Goal: Information Seeking & Learning: Learn about a topic

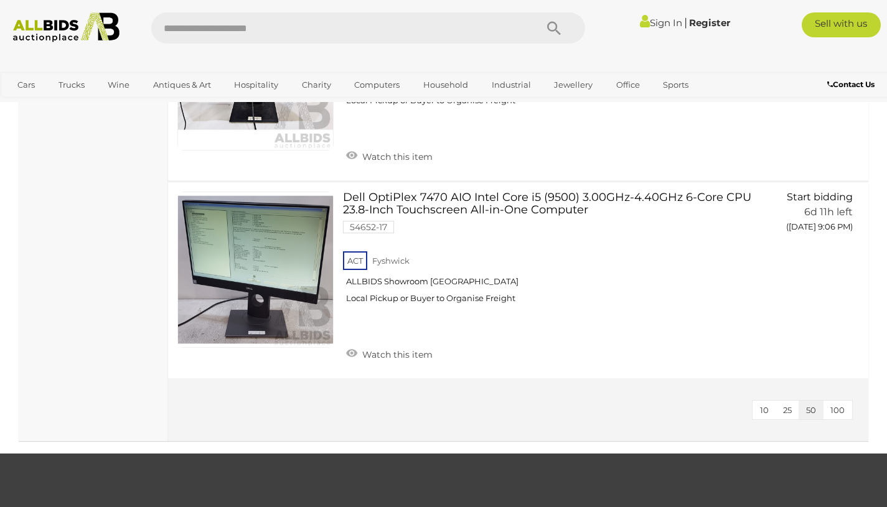
scroll to position [5567, 0]
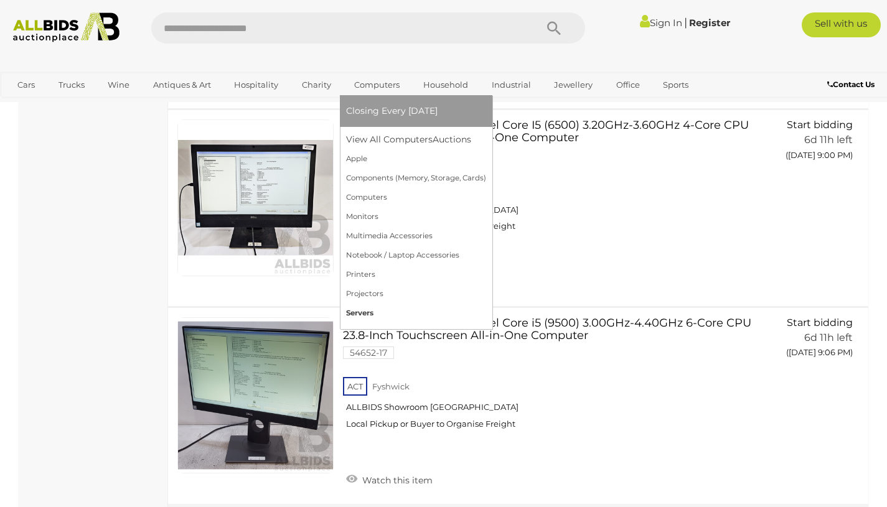
click at [362, 311] on link "Servers" at bounding box center [416, 313] width 140 height 19
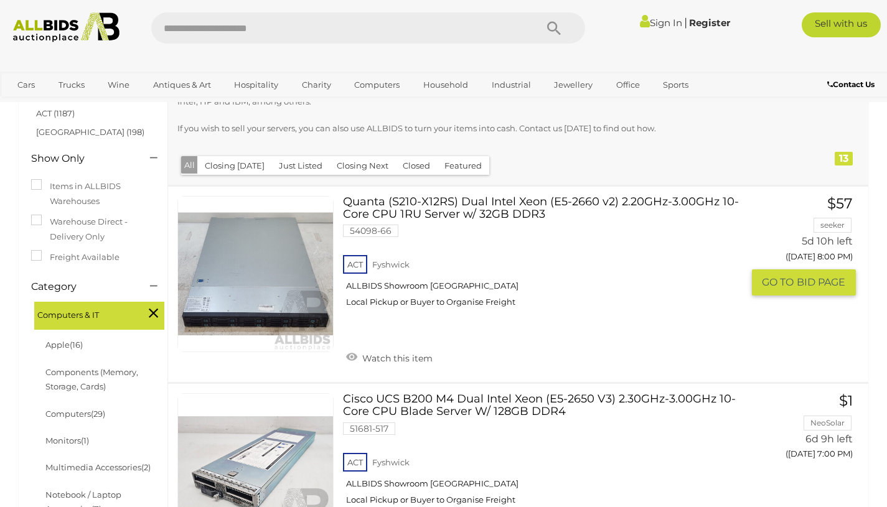
scroll to position [140, 0]
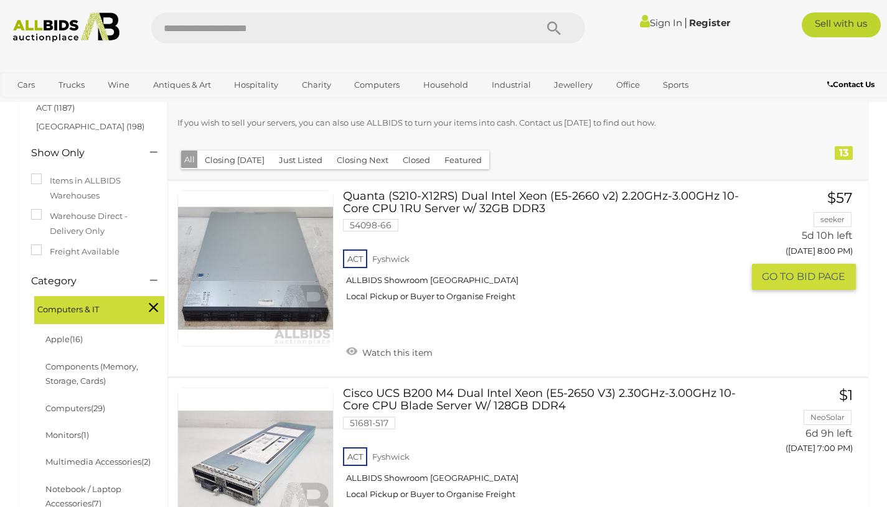
click at [269, 292] on link at bounding box center [255, 269] width 156 height 156
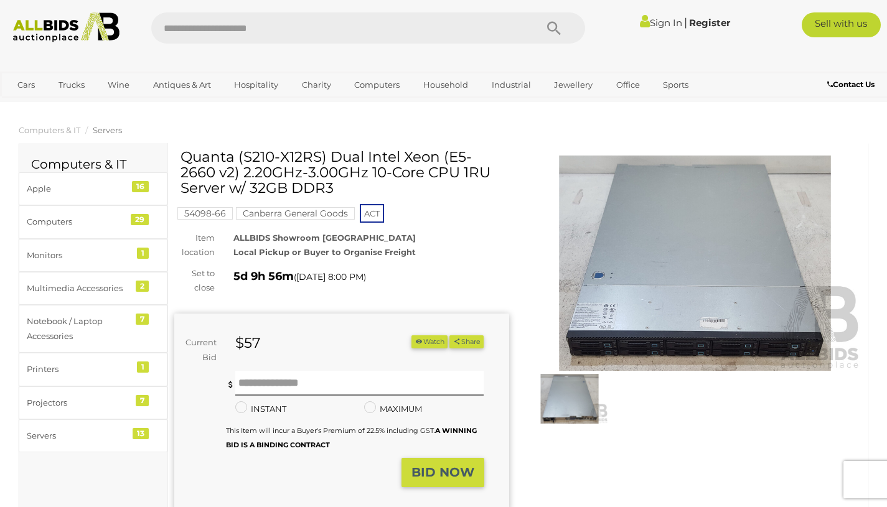
click at [669, 303] on img at bounding box center [695, 263] width 335 height 215
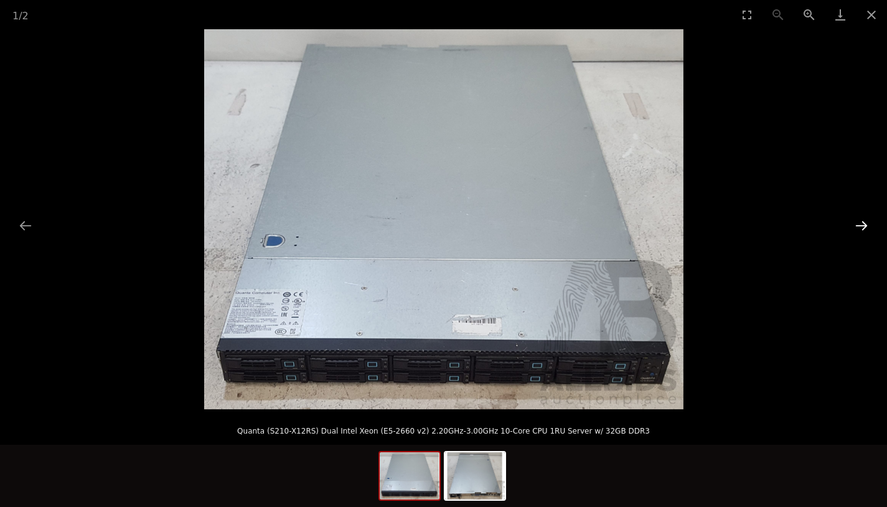
click at [857, 226] on button "Next slide" at bounding box center [862, 226] width 26 height 24
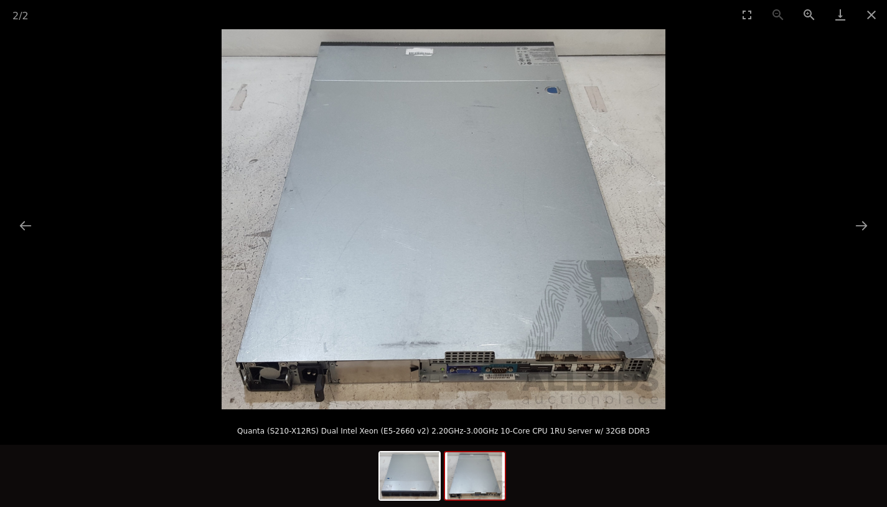
scroll to position [28, 0]
